Goal: Information Seeking & Learning: Learn about a topic

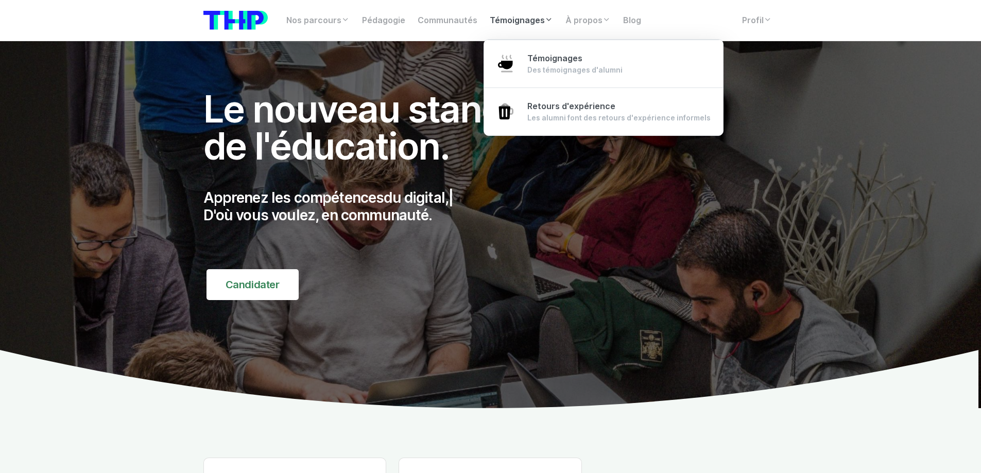
click at [526, 23] on link "Témoignages" at bounding box center [521, 20] width 76 height 21
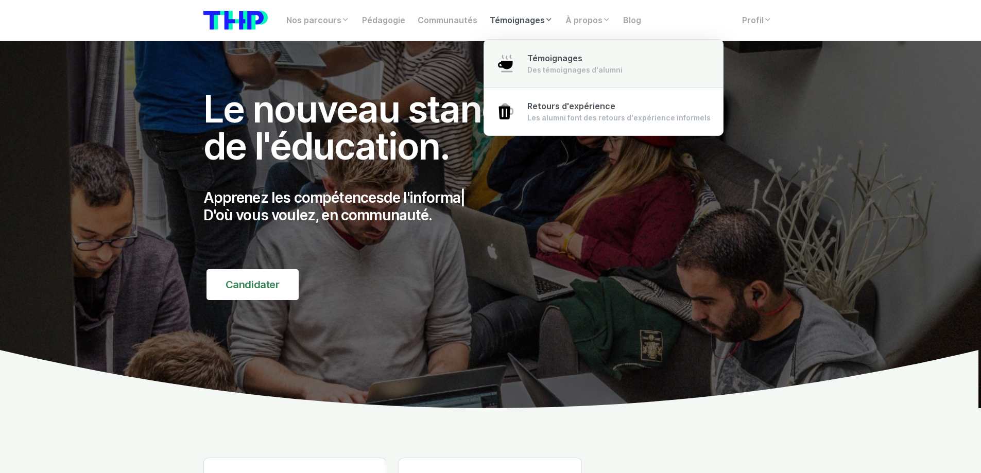
click at [539, 63] on span "Témoignages" at bounding box center [554, 59] width 55 height 10
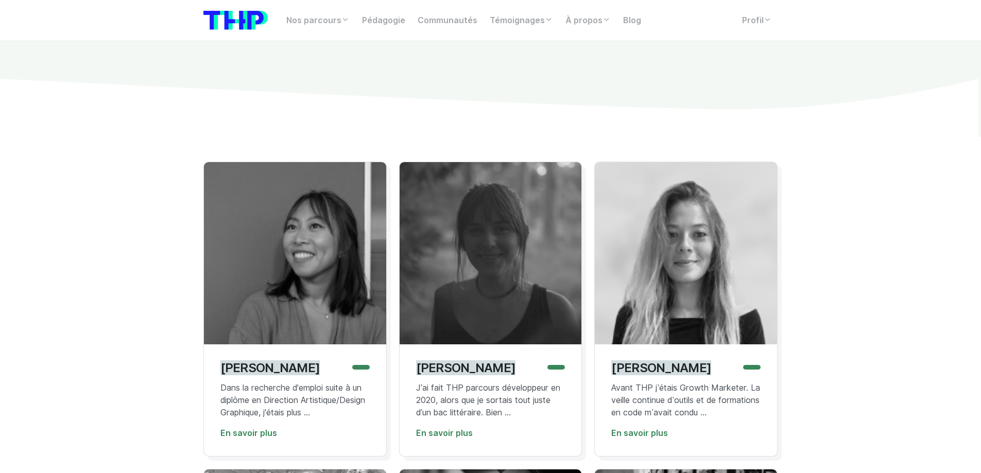
scroll to position [51, 0]
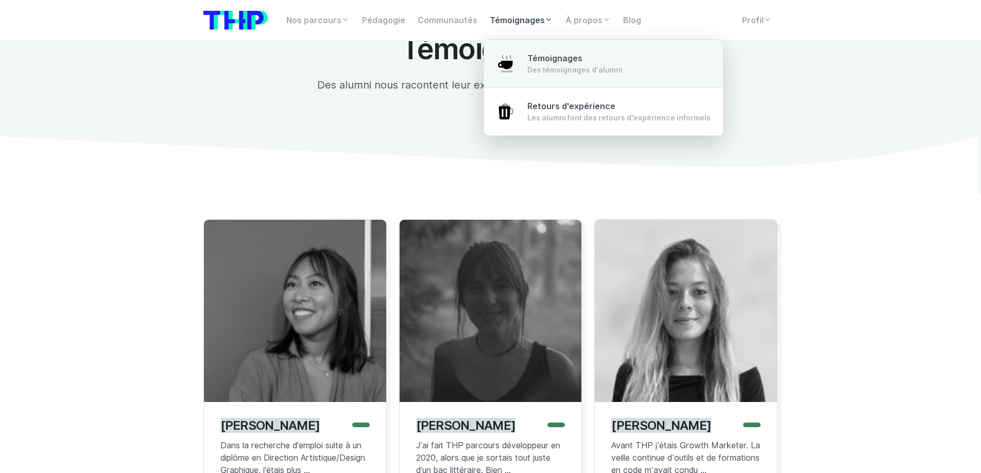
click at [531, 61] on span "Témoignages" at bounding box center [554, 59] width 55 height 10
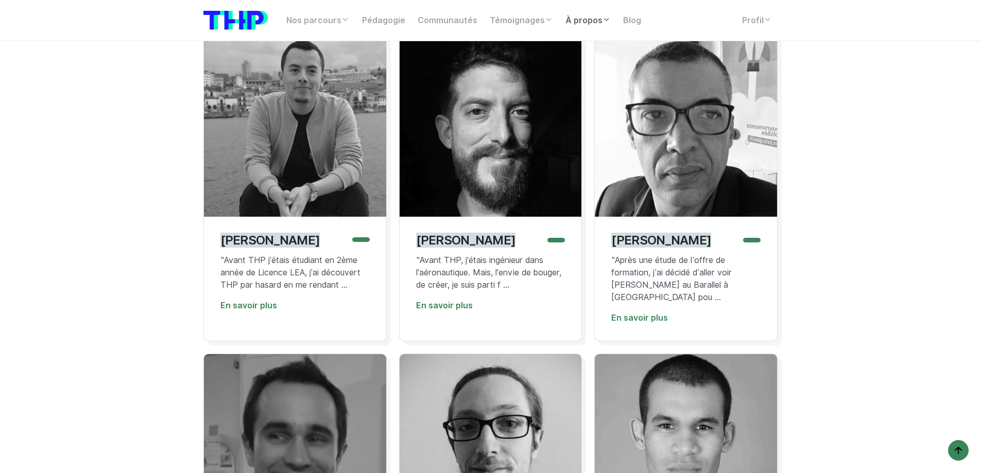
scroll to position [2317, 0]
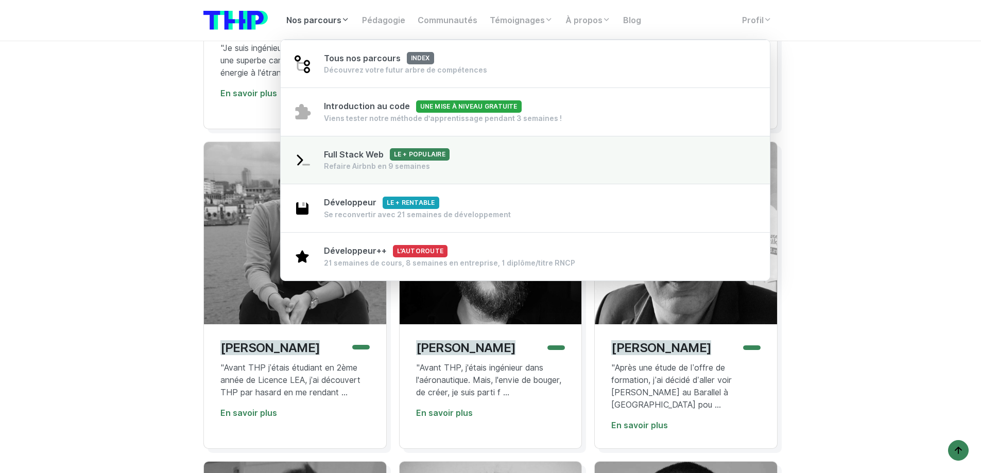
click at [355, 159] on span "Full Stack Web Le + populaire" at bounding box center [387, 155] width 126 height 10
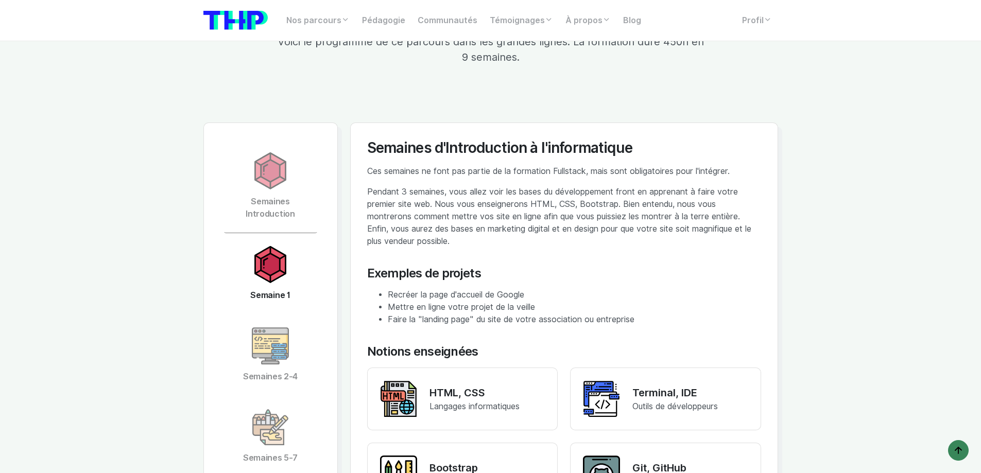
scroll to position [1957, 0]
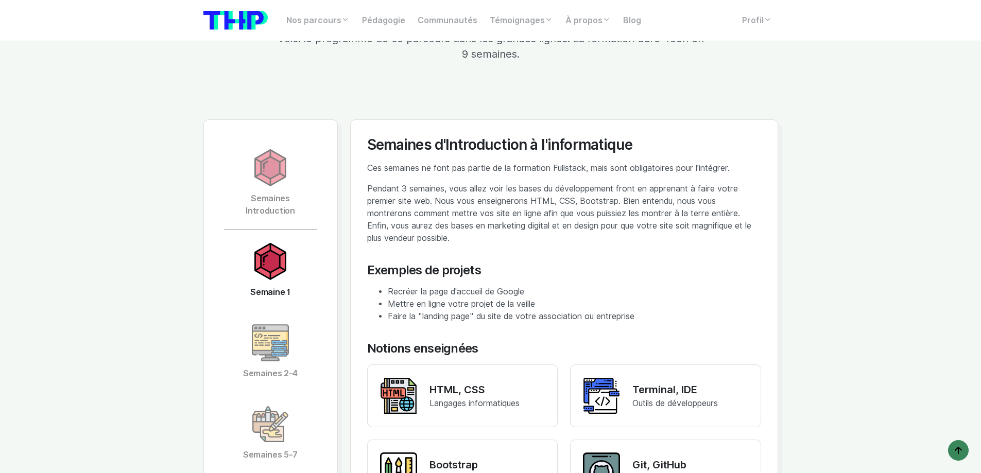
click at [281, 261] on img at bounding box center [270, 261] width 37 height 37
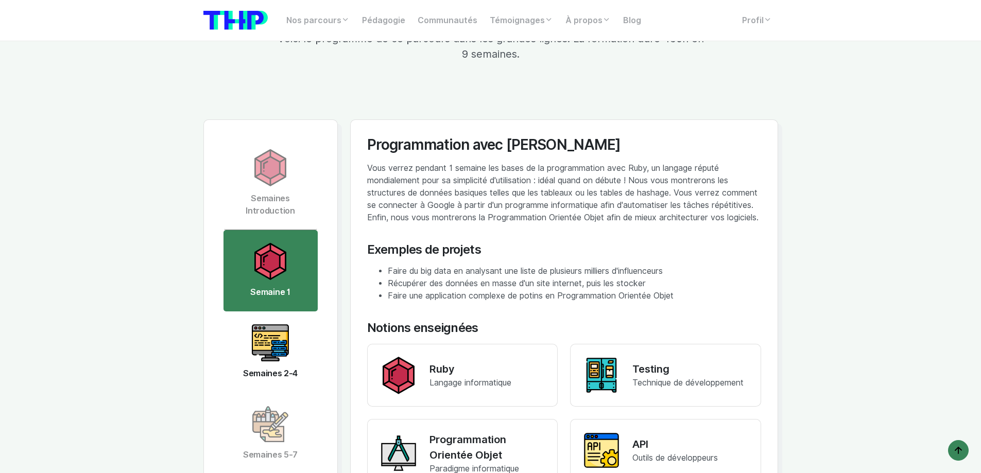
click at [271, 336] on img at bounding box center [270, 342] width 37 height 37
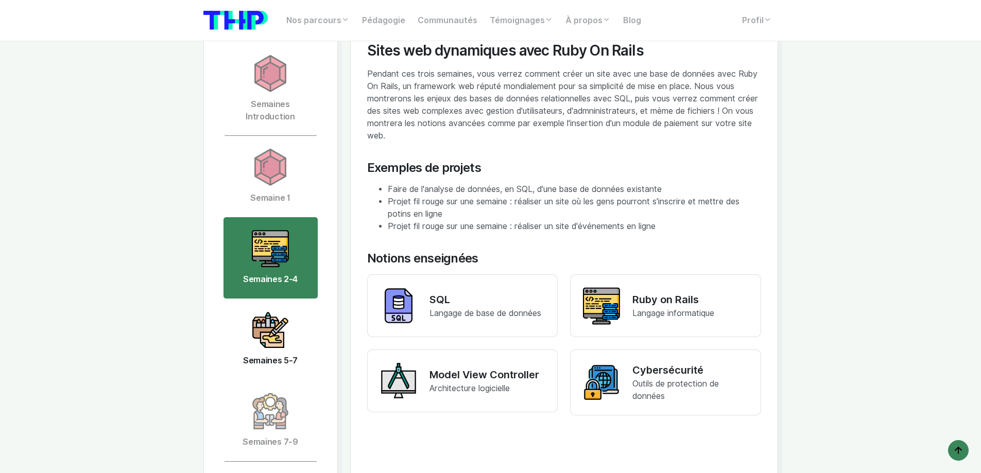
scroll to position [2060, 0]
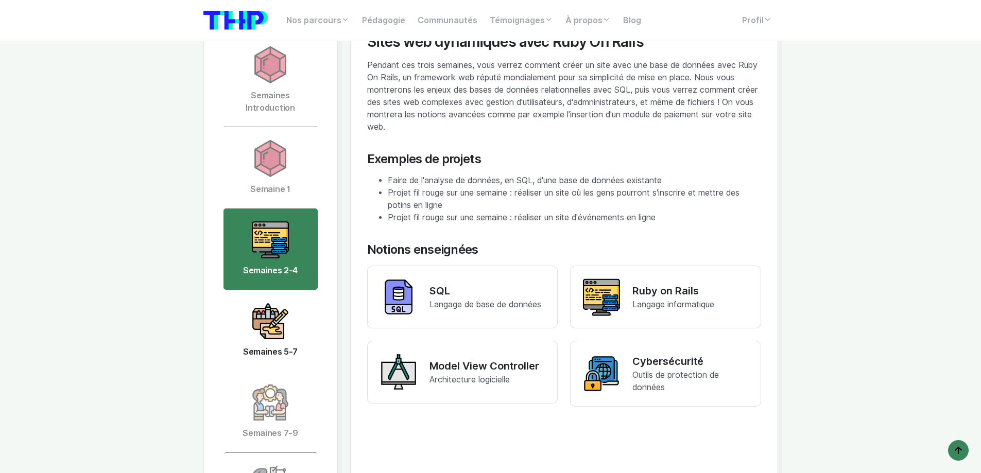
click at [265, 315] on img at bounding box center [270, 321] width 37 height 37
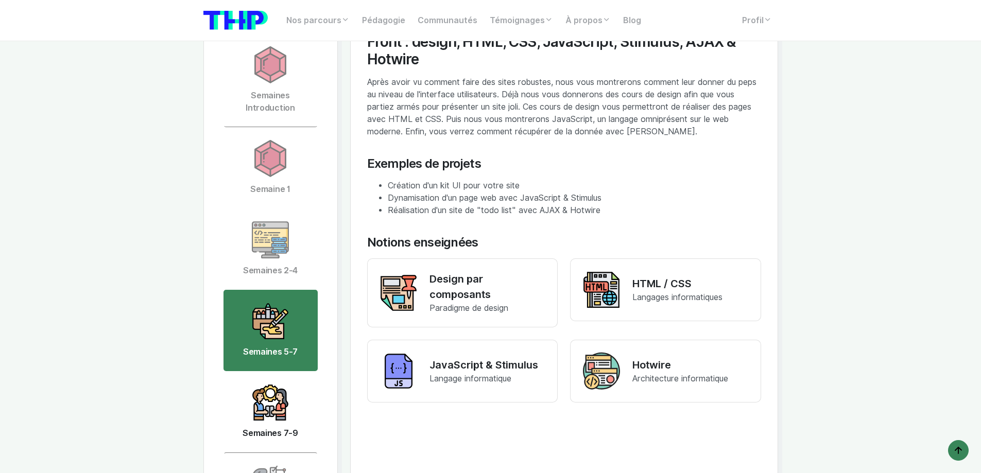
click at [275, 394] on img at bounding box center [270, 402] width 37 height 37
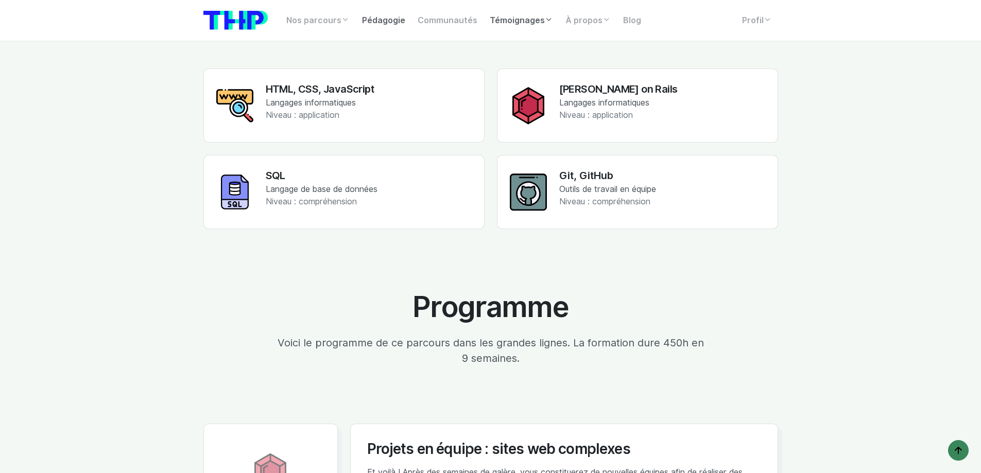
scroll to position [1648, 0]
